Goal: Transaction & Acquisition: Purchase product/service

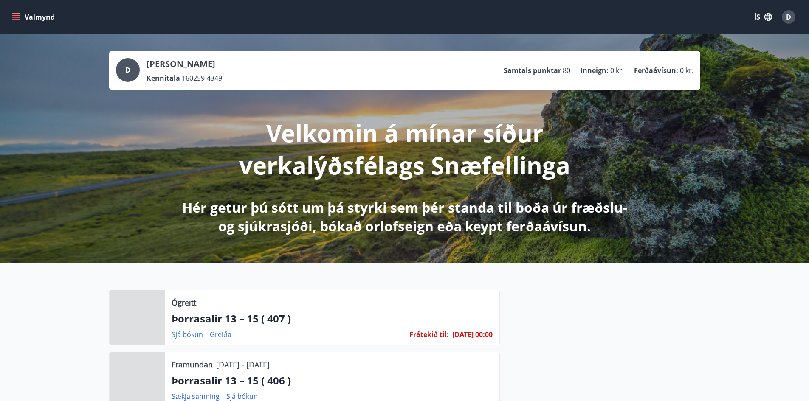
click at [15, 19] on icon "menu" at bounding box center [16, 19] width 8 height 1
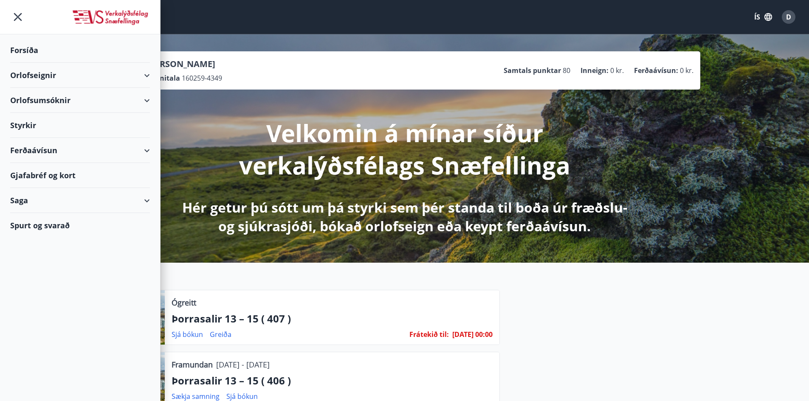
click at [26, 154] on div "Ferðaávísun" at bounding box center [80, 150] width 140 height 25
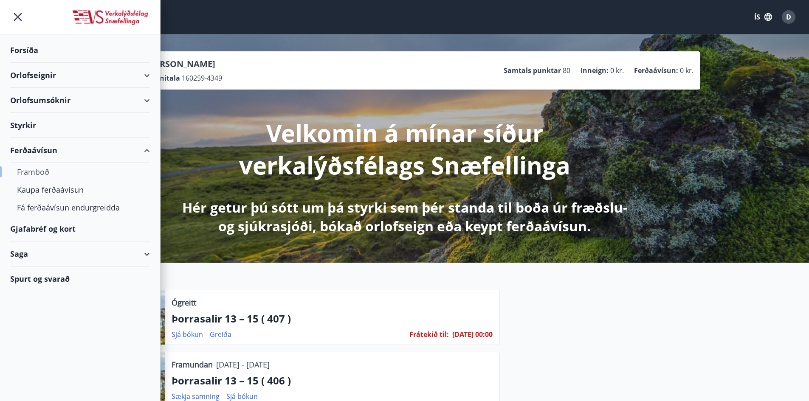
click at [42, 171] on div "Framboð" at bounding box center [80, 172] width 126 height 18
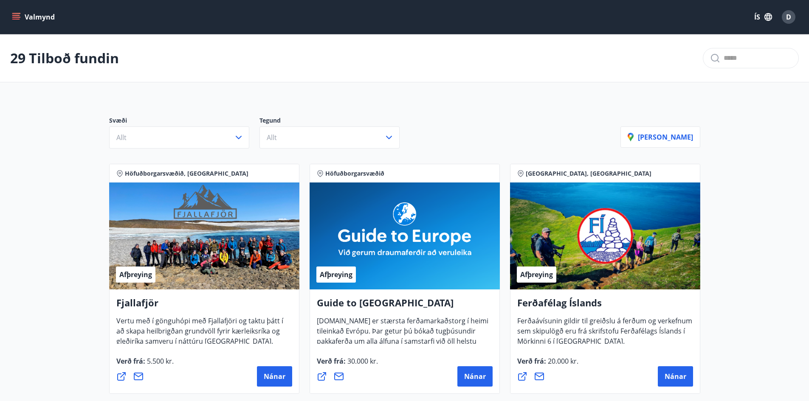
click at [14, 15] on icon "menu" at bounding box center [16, 15] width 8 height 1
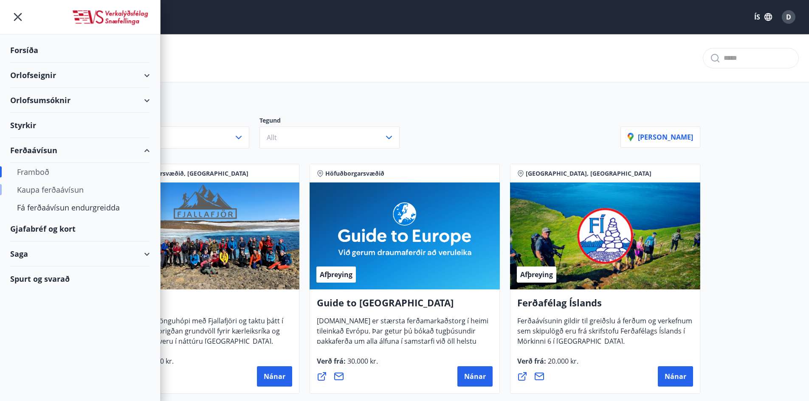
click at [35, 193] on div "Kaupa ferðaávísun" at bounding box center [80, 190] width 126 height 18
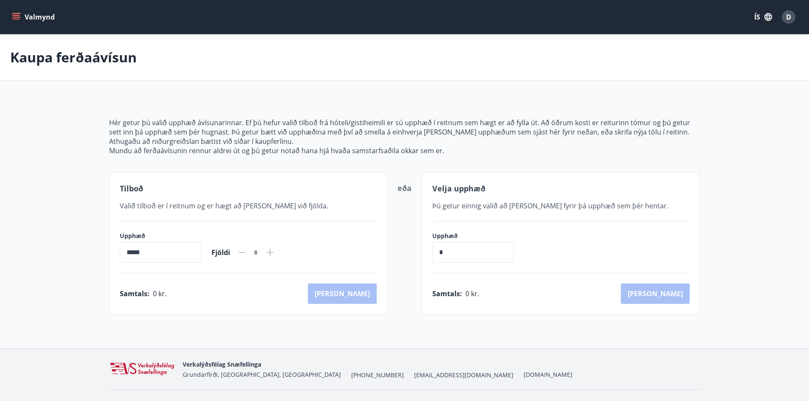
click at [166, 249] on input "*****" at bounding box center [160, 252] width 81 height 21
click at [128, 250] on input "*****" at bounding box center [160, 252] width 81 height 21
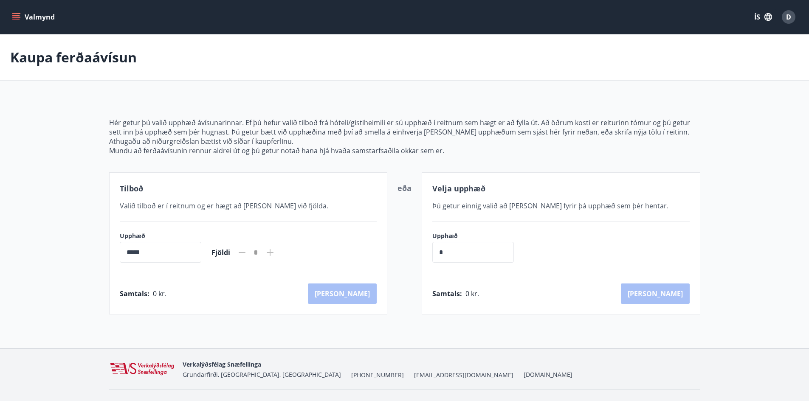
click at [127, 254] on input "*****" at bounding box center [160, 252] width 81 height 21
click at [507, 249] on input "*" at bounding box center [472, 252] width 81 height 21
type input "*"
type input "******"
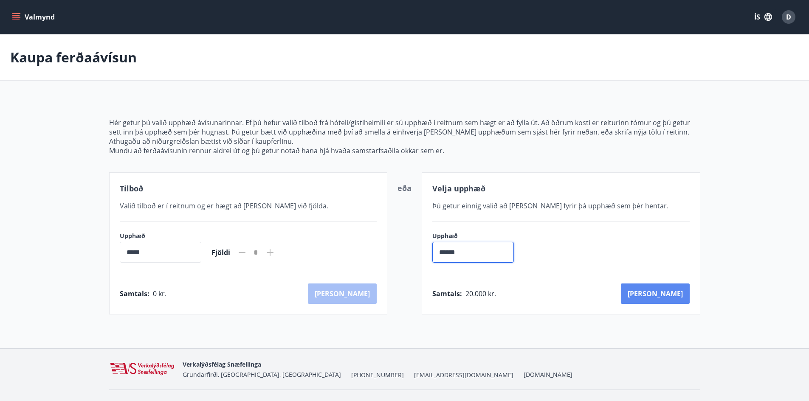
click at [661, 292] on button "[PERSON_NAME]" at bounding box center [655, 294] width 69 height 20
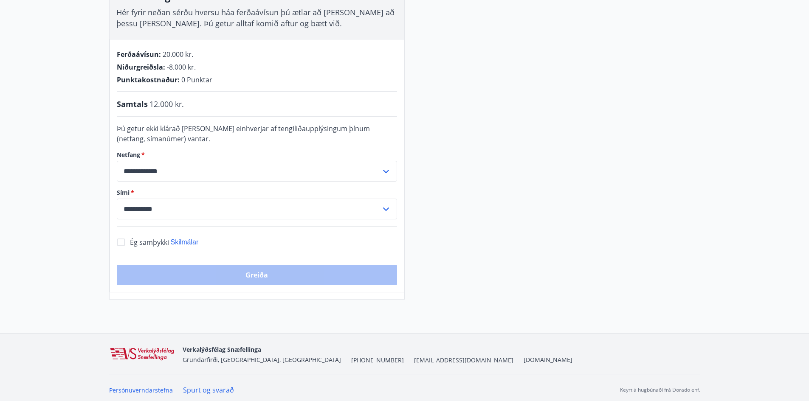
scroll to position [162, 0]
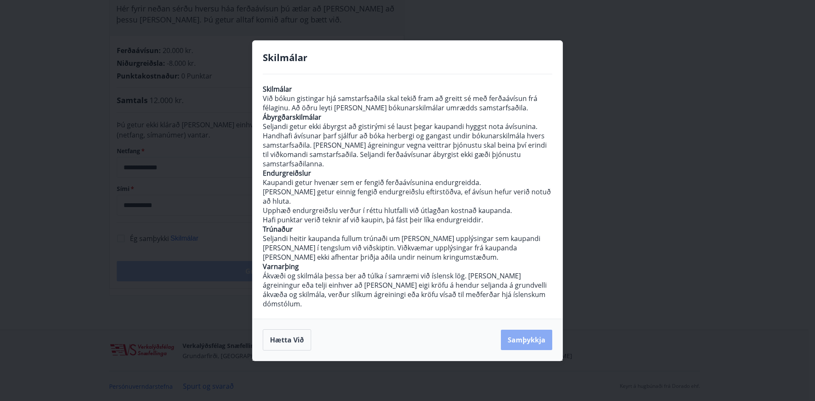
click at [515, 332] on button "Samþykkja" at bounding box center [526, 340] width 51 height 20
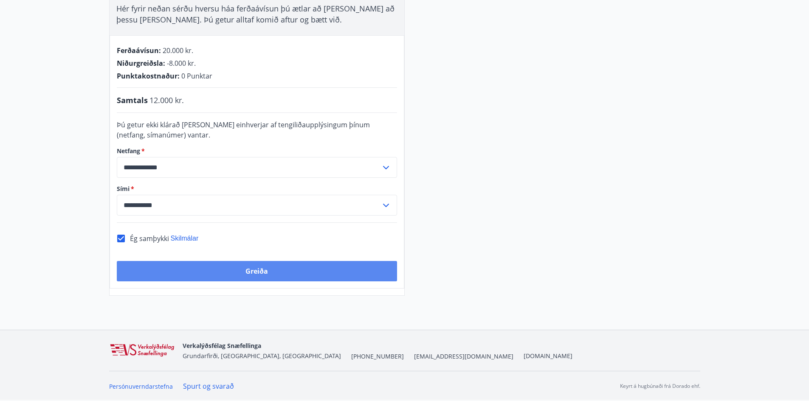
click at [247, 275] on button "Greiða" at bounding box center [257, 271] width 280 height 20
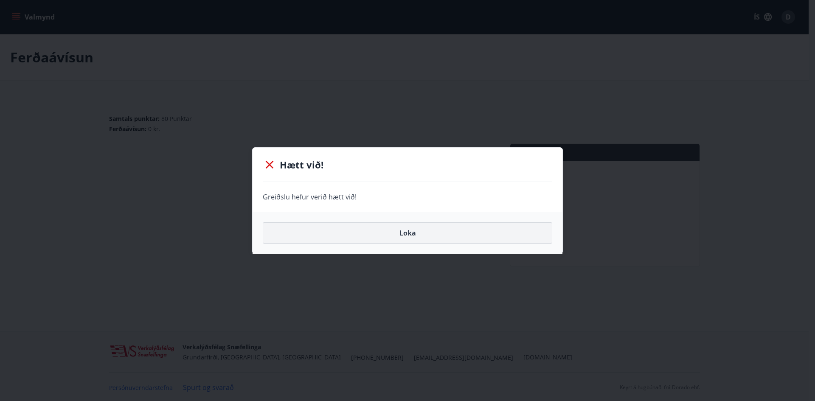
click at [404, 232] on button "Loka" at bounding box center [407, 232] width 289 height 21
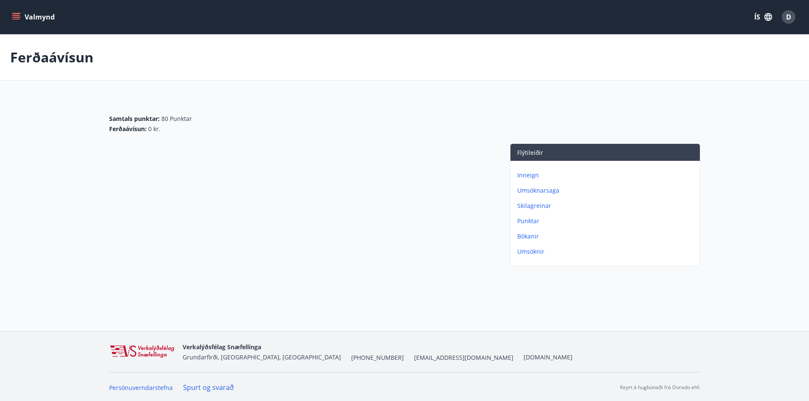
click at [19, 14] on icon "menu" at bounding box center [16, 17] width 8 height 8
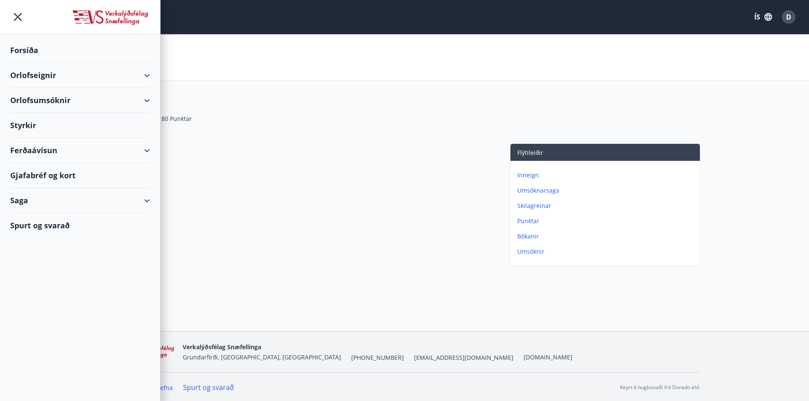
click at [27, 194] on div "Saga" at bounding box center [80, 200] width 140 height 25
click at [38, 222] on div "Ferðaávísun" at bounding box center [80, 222] width 126 height 18
click at [43, 221] on div "Ferðaávísun" at bounding box center [80, 222] width 126 height 18
click at [242, 305] on div "Valmynd ÍS D Ferðaávísun Samtals punktar : 80 Punktar Ferðaávísun : 0 kr. Flýti…" at bounding box center [404, 165] width 809 height 331
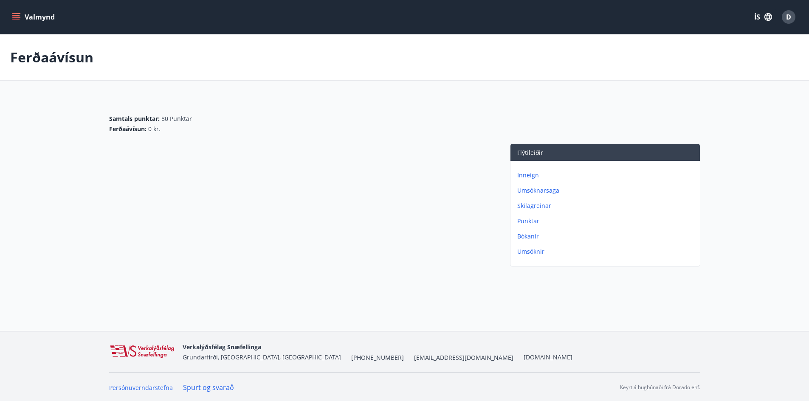
click at [792, 17] on div "D" at bounding box center [788, 17] width 14 height 14
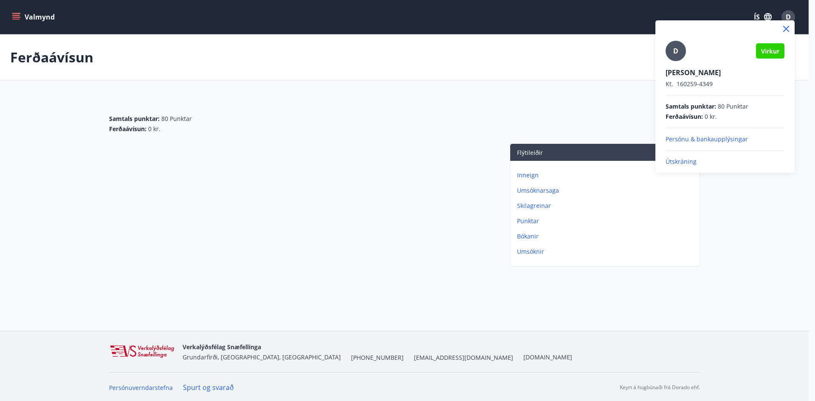
click at [682, 161] on p "Útskráning" at bounding box center [724, 161] width 119 height 8
